Goal: Find contact information: Find contact information

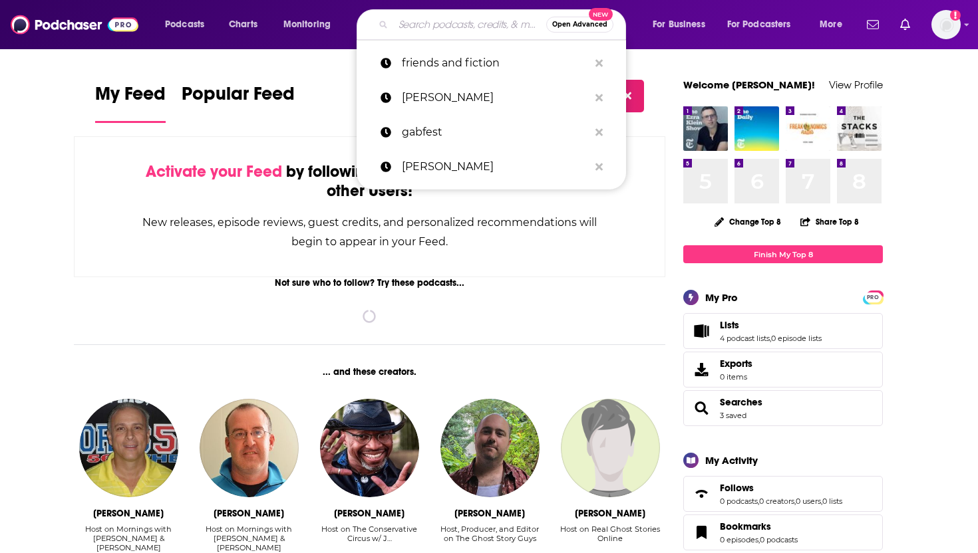
click at [468, 31] on input "Search podcasts, credits, & more..." at bounding box center [469, 24] width 153 height 21
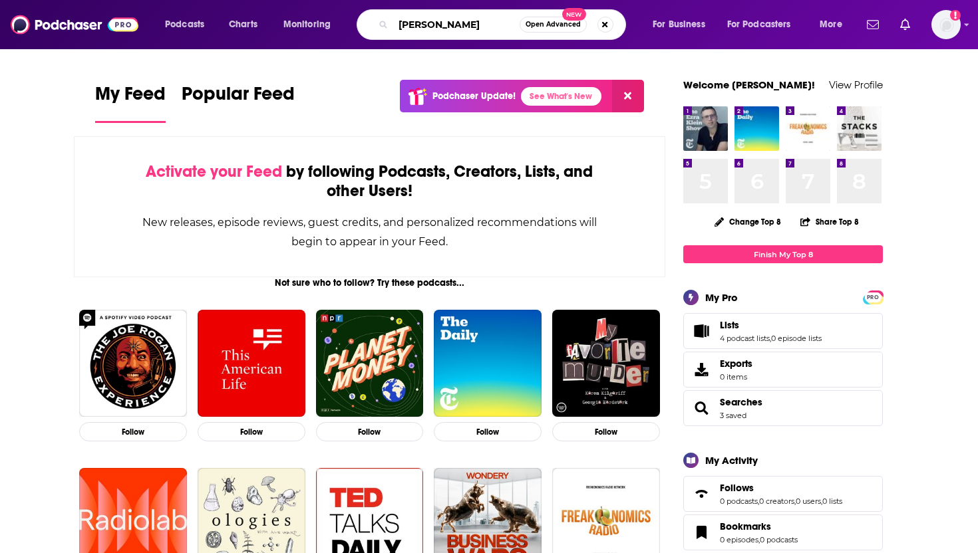
type input "[PERSON_NAME]"
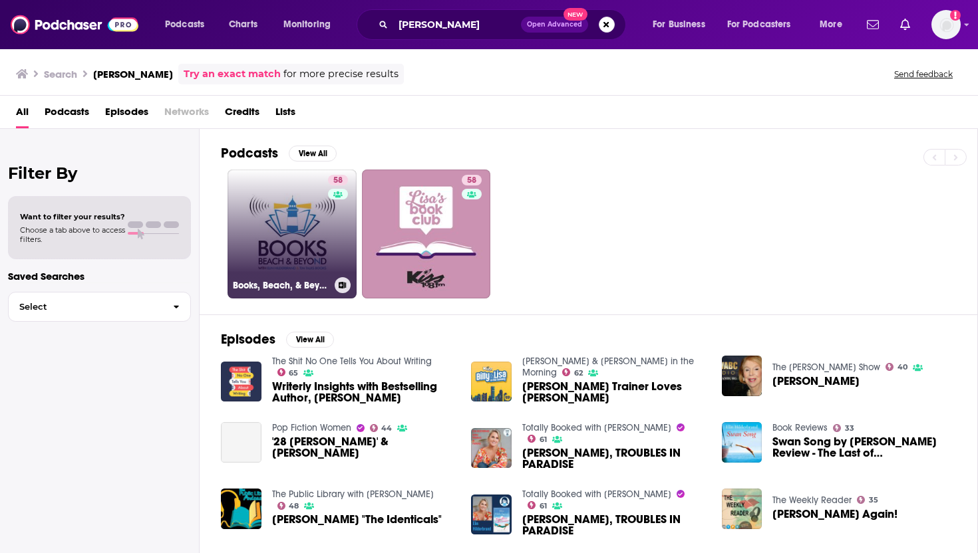
click at [293, 233] on link "58 Books, Beach, & Beyond" at bounding box center [291, 234] width 129 height 129
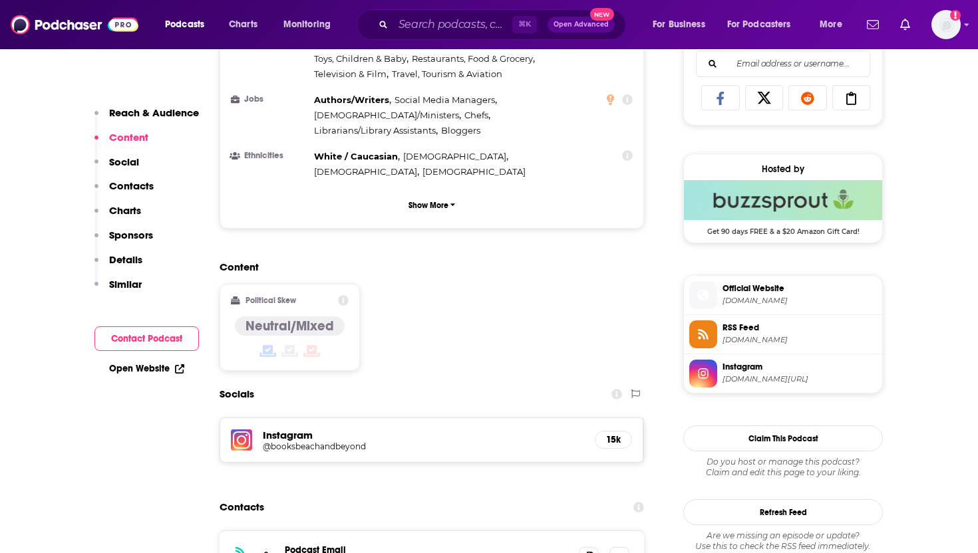
scroll to position [870, 0]
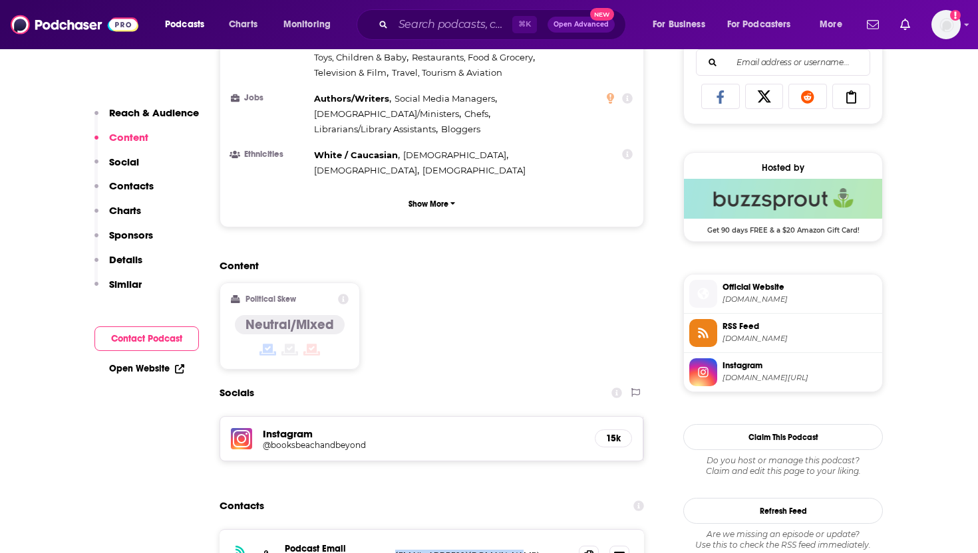
drag, startPoint x: 545, startPoint y: 474, endPoint x: 395, endPoint y: 474, distance: 149.7
click at [395, 550] on p "[EMAIL_ADDRESS][DOMAIN_NAME]" at bounding box center [481, 555] width 173 height 11
copy p "[EMAIL_ADDRESS][DOMAIN_NAME]"
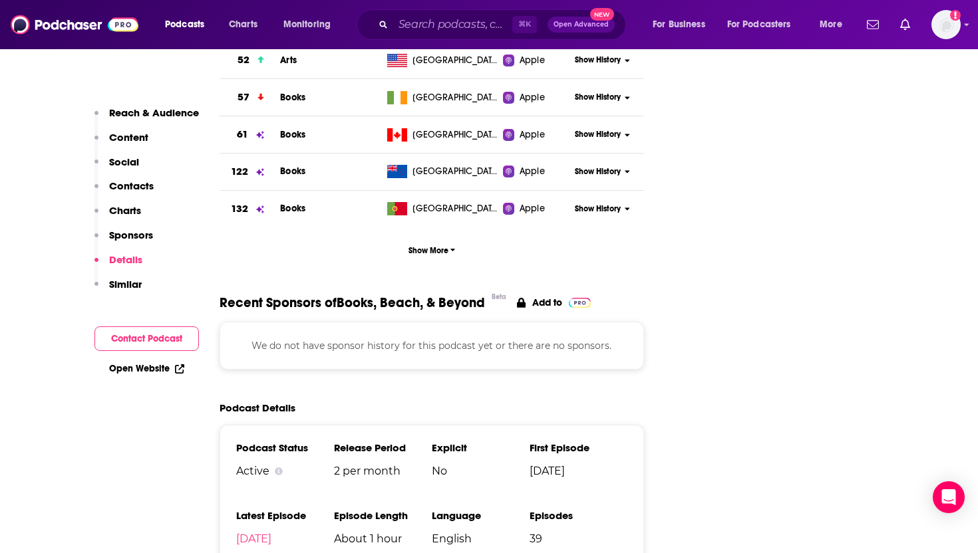
scroll to position [1739, 0]
